Goal: Transaction & Acquisition: Purchase product/service

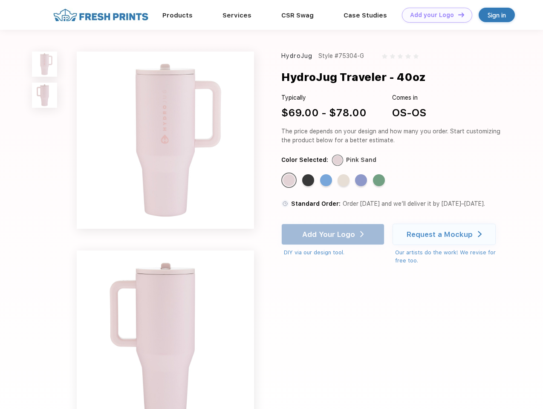
click at [434, 15] on link "Add your Logo Design Tool" at bounding box center [437, 15] width 70 height 15
click at [0, 0] on div "Design Tool" at bounding box center [0, 0] width 0 height 0
click at [457, 14] on link "Add your Logo Design Tool" at bounding box center [437, 15] width 70 height 15
click at [45, 64] on img at bounding box center [44, 64] width 25 height 25
click at [45, 95] on img at bounding box center [44, 95] width 25 height 25
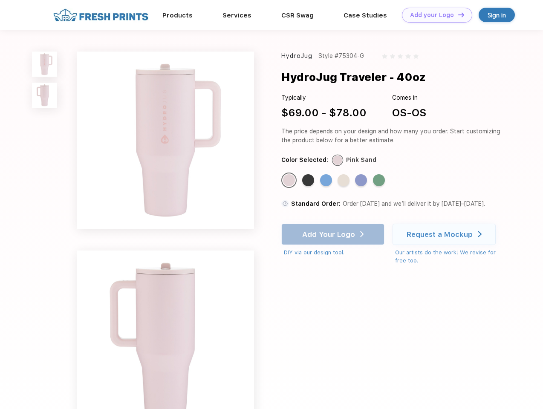
click at [290, 181] on div "Standard Color" at bounding box center [289, 180] width 12 height 12
click at [309, 181] on div "Standard Color" at bounding box center [308, 180] width 12 height 12
click at [327, 181] on div "Standard Color" at bounding box center [326, 180] width 12 height 12
click at [344, 181] on div "Standard Color" at bounding box center [343, 180] width 12 height 12
click at [362, 181] on div "Standard Color" at bounding box center [361, 180] width 12 height 12
